Goal: Use online tool/utility: Utilize a website feature to perform a specific function

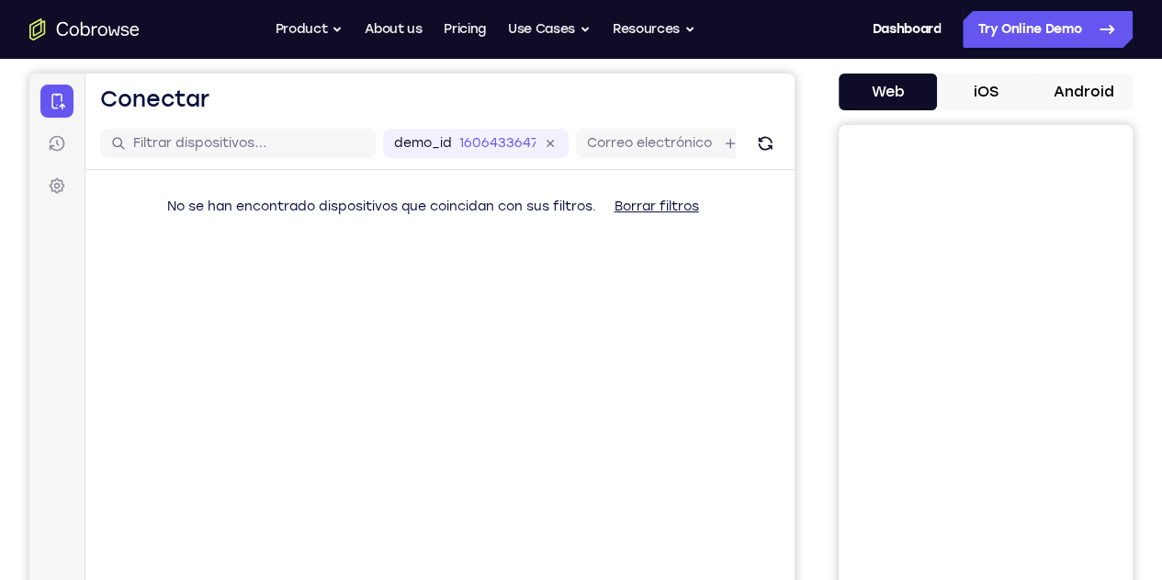
click at [950, 93] on button "iOS" at bounding box center [986, 91] width 98 height 37
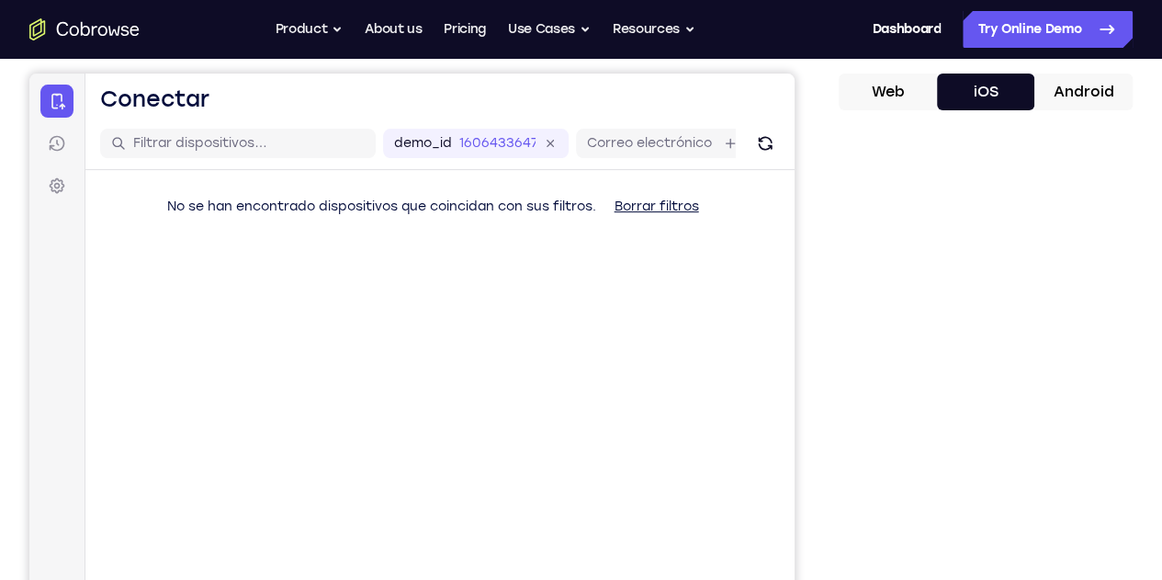
click at [1042, 85] on button "Android" at bounding box center [1083, 91] width 98 height 37
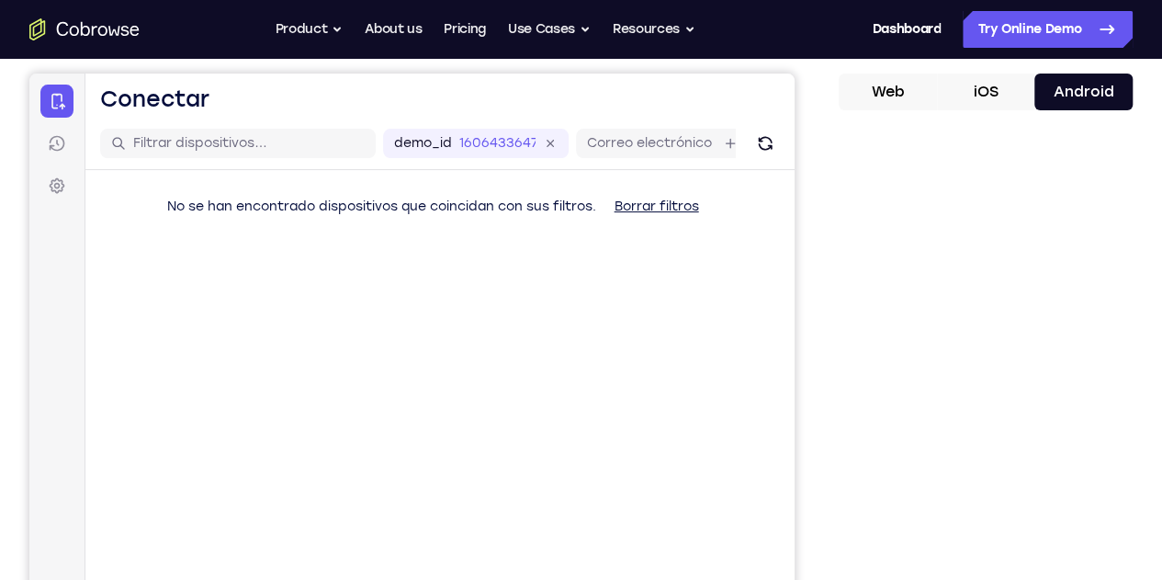
click at [841, 100] on button "Web" at bounding box center [888, 91] width 98 height 37
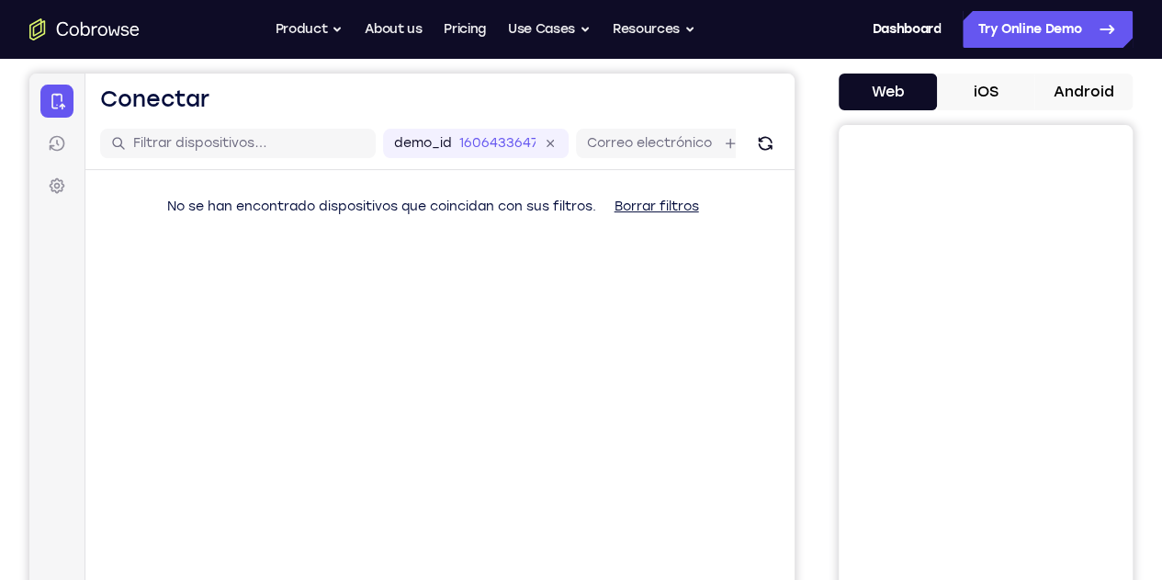
click at [937, 92] on button "iOS" at bounding box center [986, 91] width 98 height 37
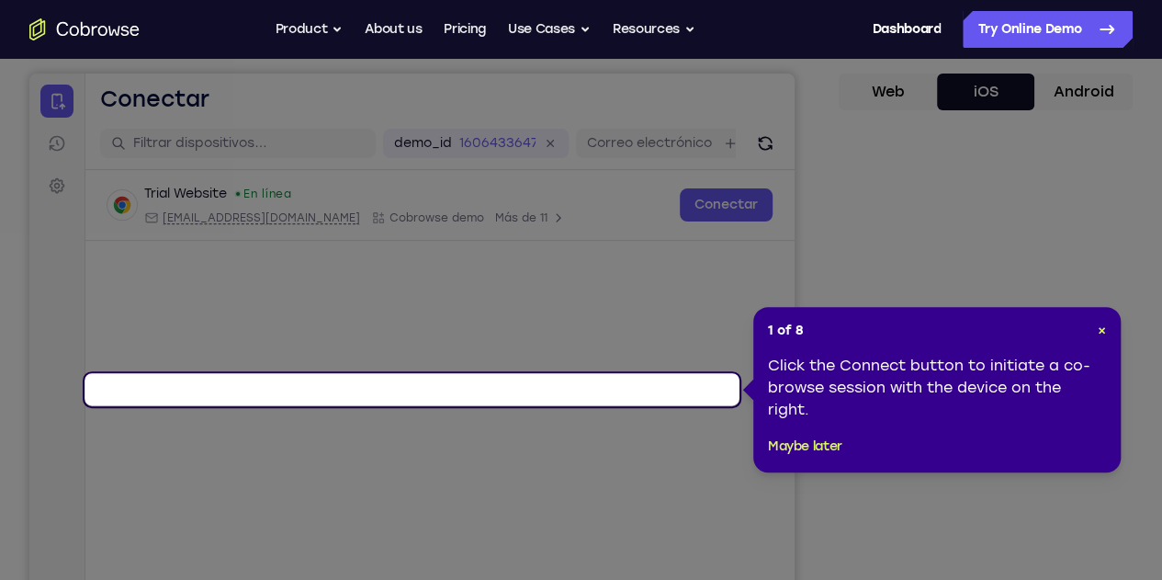
click at [945, 409] on div "Click the Connect button to initiate a co-browse session with the device on the…" at bounding box center [937, 388] width 338 height 66
click at [1104, 330] on span "×" at bounding box center [1102, 330] width 8 height 16
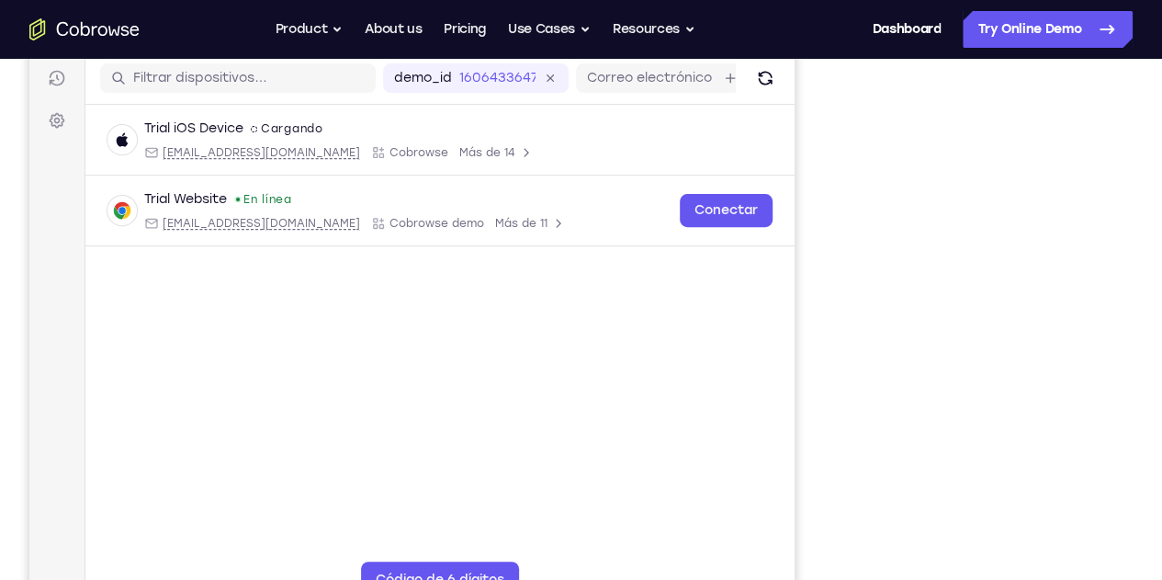
scroll to position [257, 0]
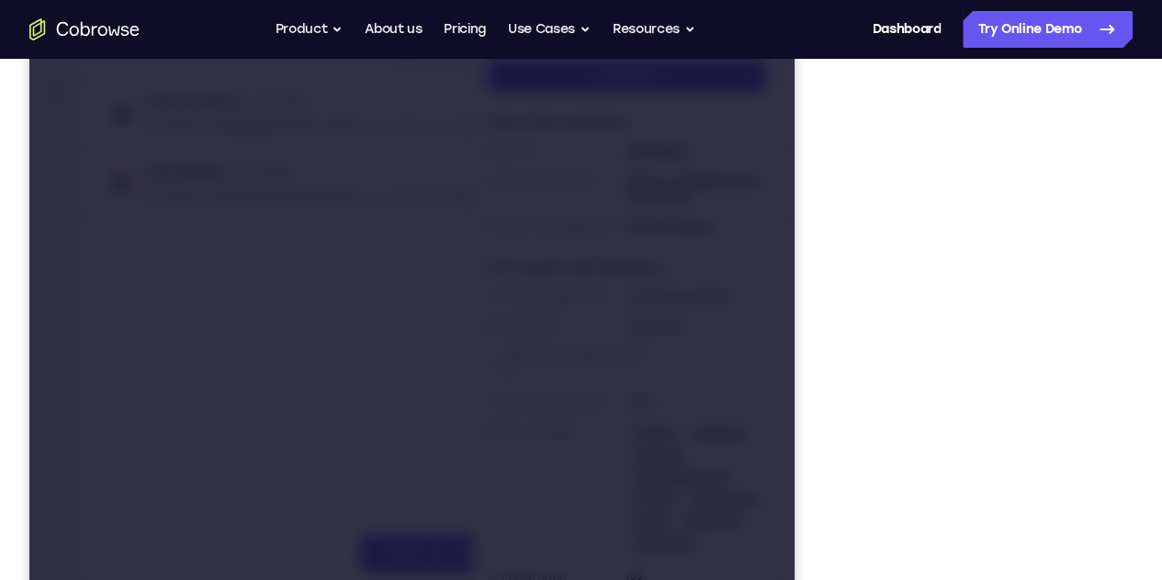
drag, startPoint x: 468, startPoint y: 150, endPoint x: 328, endPoint y: 150, distance: 140.5
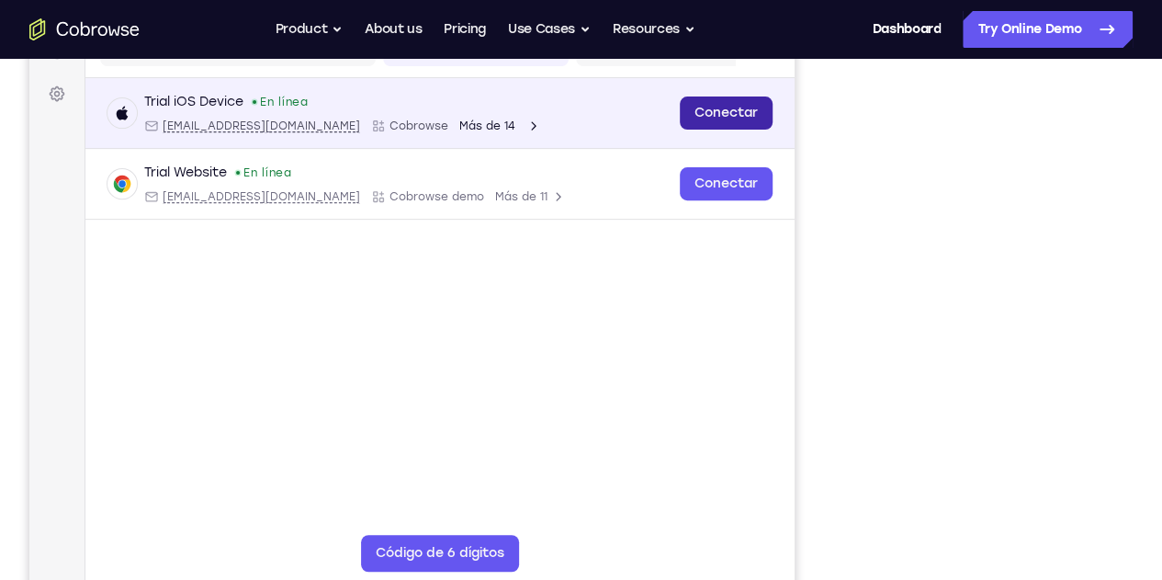
click at [680, 130] on link "Conectar" at bounding box center [726, 112] width 93 height 33
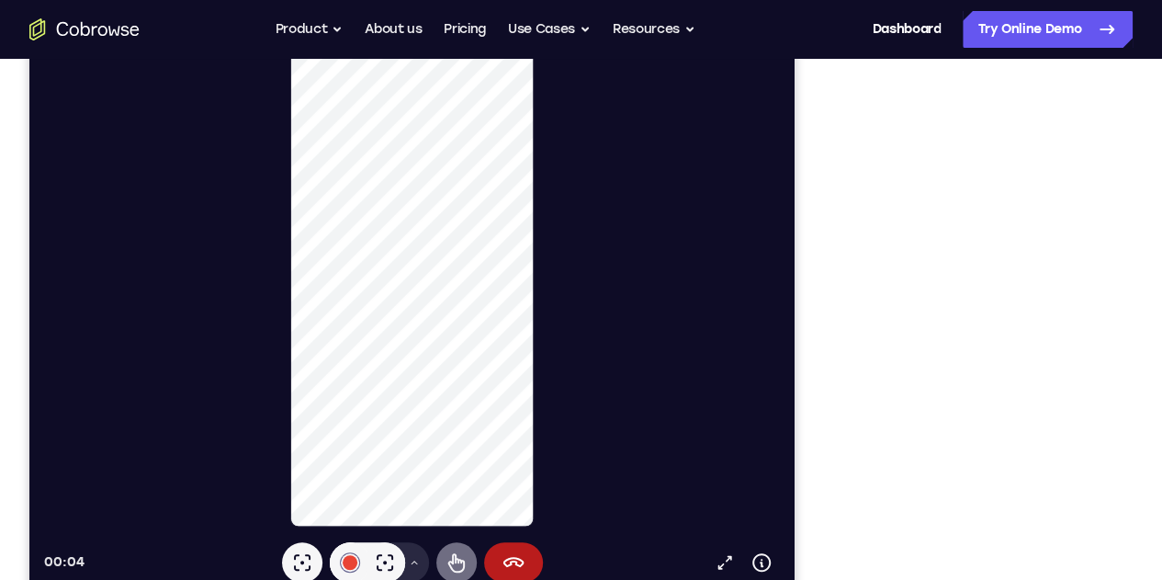
click at [445, 568] on icon at bounding box center [456, 562] width 22 height 22
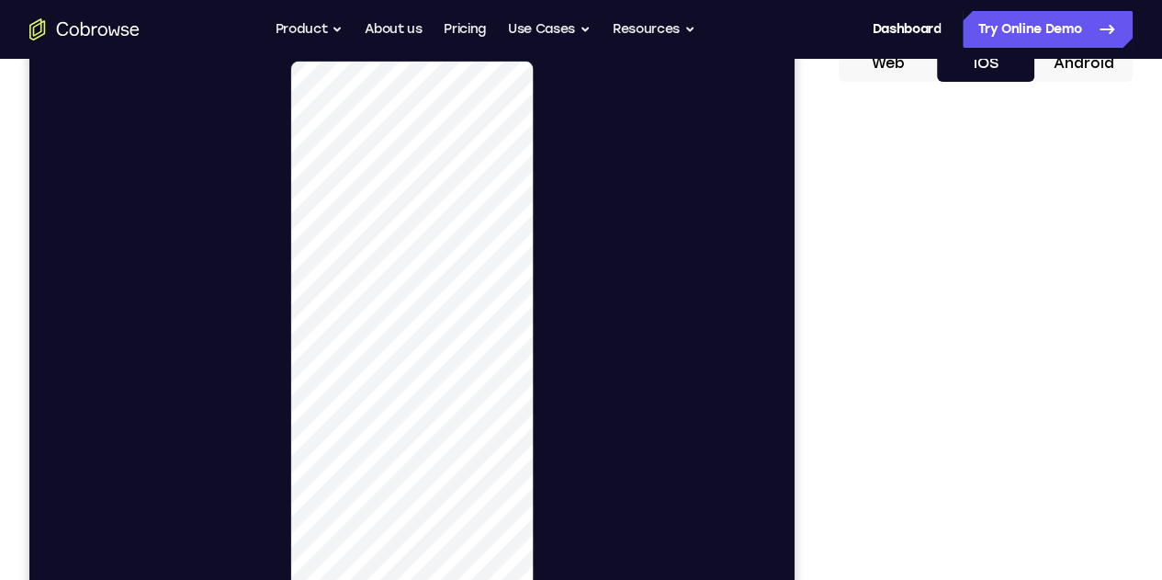
scroll to position [165, 0]
